Goal: Transaction & Acquisition: Obtain resource

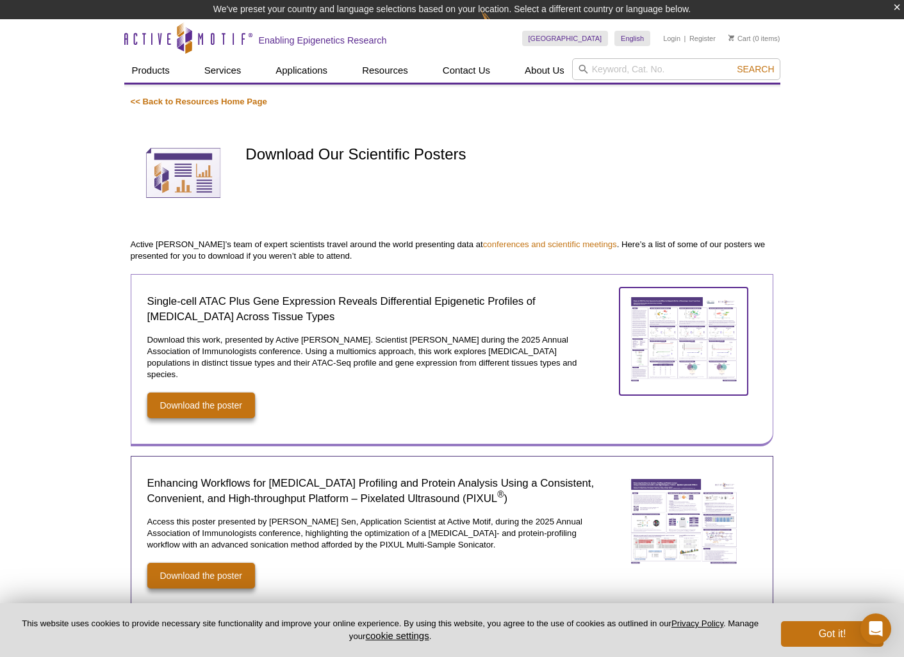
click at [730, 341] on img at bounding box center [683, 340] width 128 height 104
click at [699, 352] on img at bounding box center [683, 340] width 128 height 104
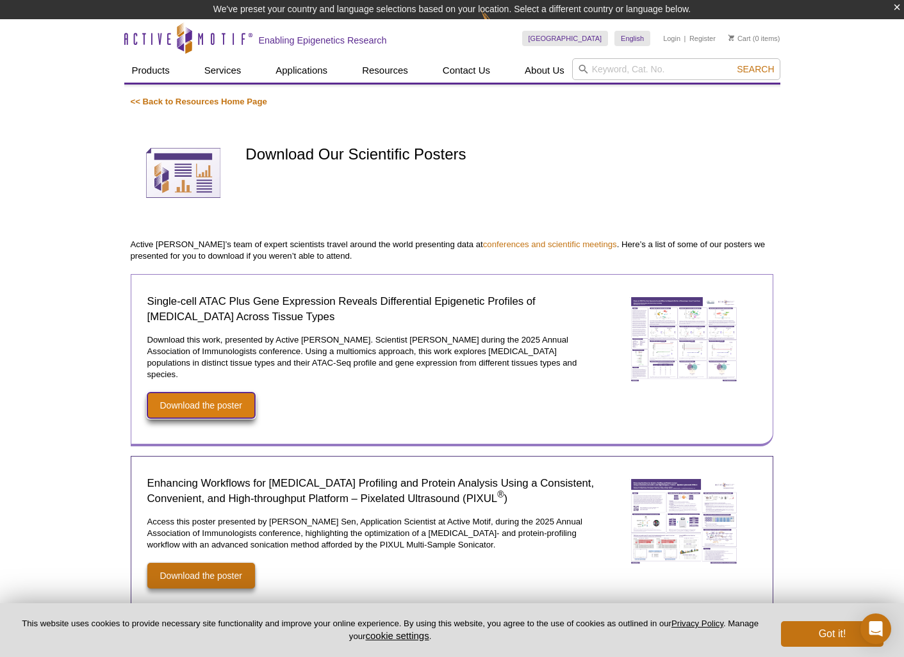
click at [220, 393] on link "Download the poster" at bounding box center [201, 406] width 108 height 26
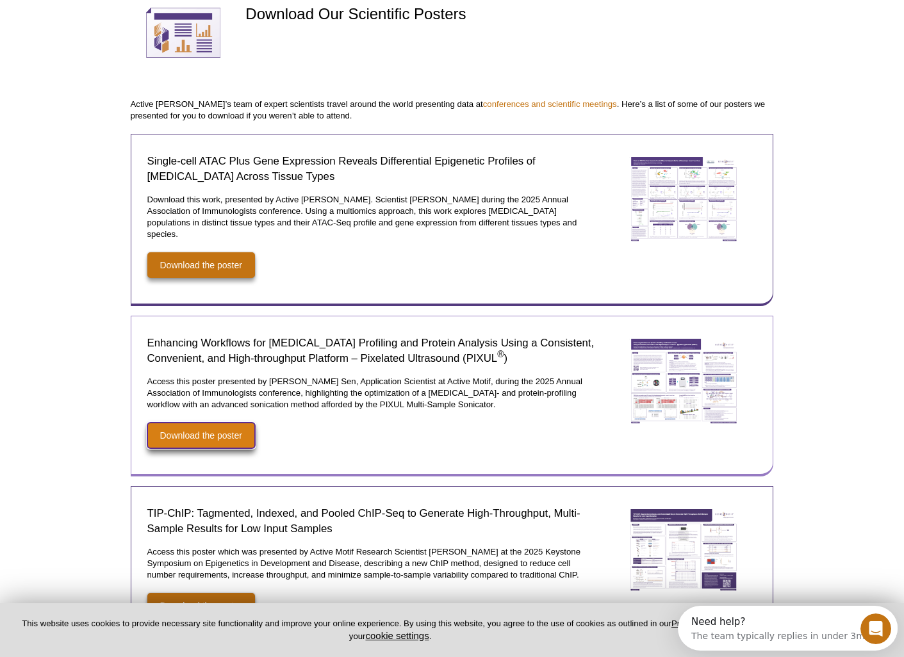
click at [218, 436] on link "Download the poster" at bounding box center [201, 436] width 108 height 26
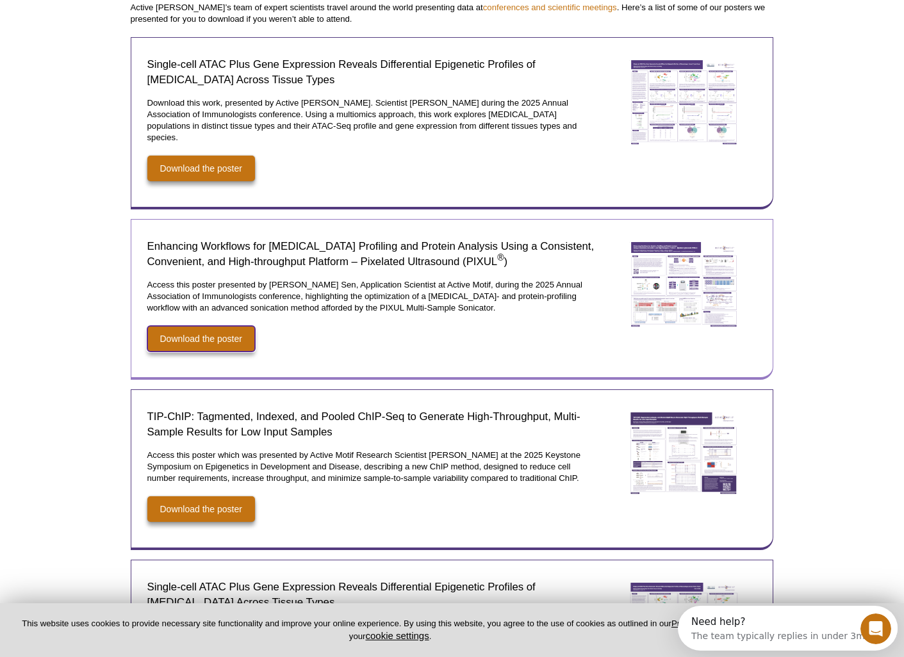
scroll to position [357, 0]
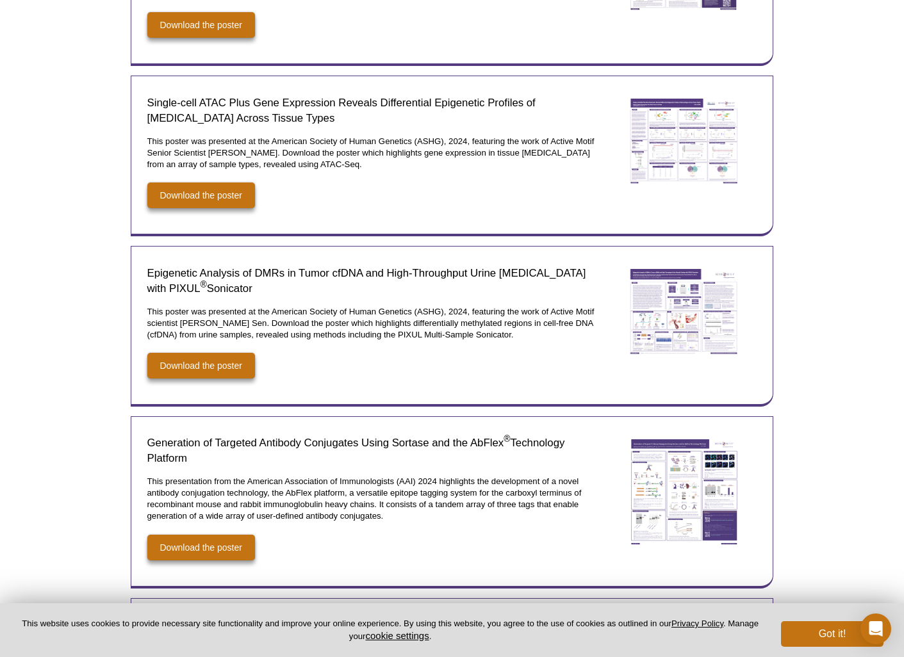
scroll to position [694, 0]
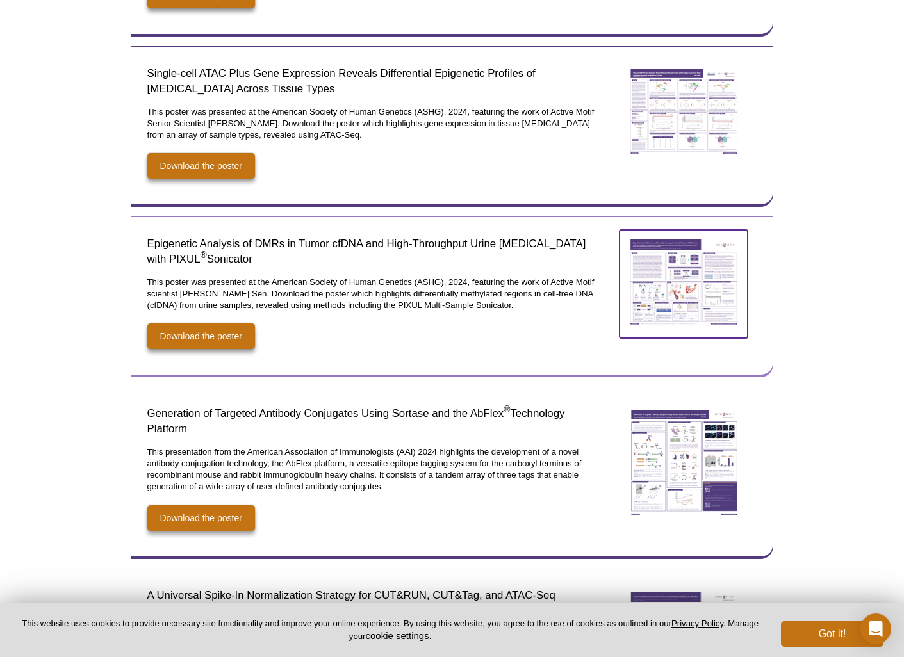
click at [674, 243] on img at bounding box center [683, 282] width 128 height 104
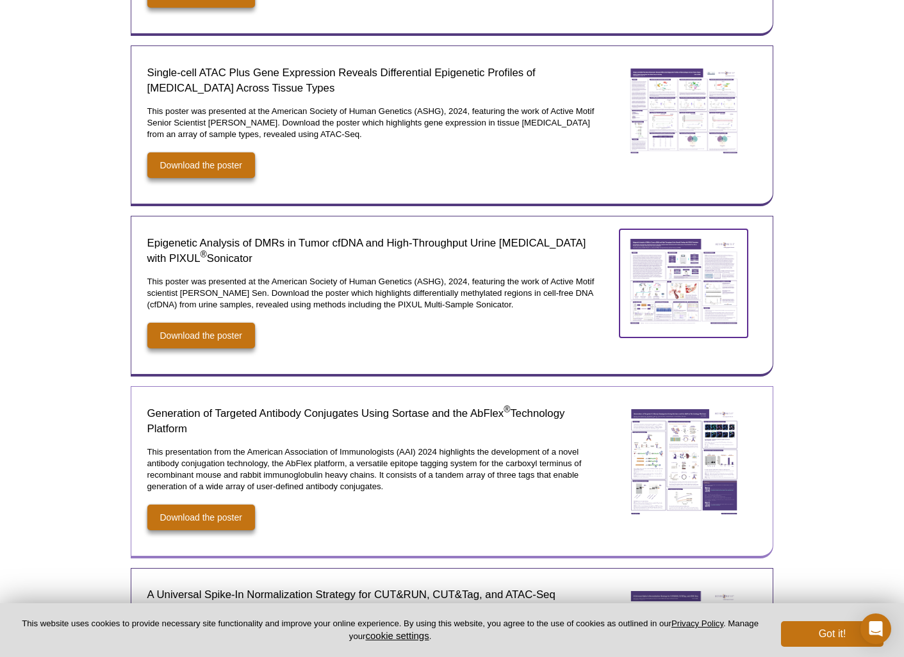
scroll to position [674, 0]
